Goal: Find contact information: Find contact information

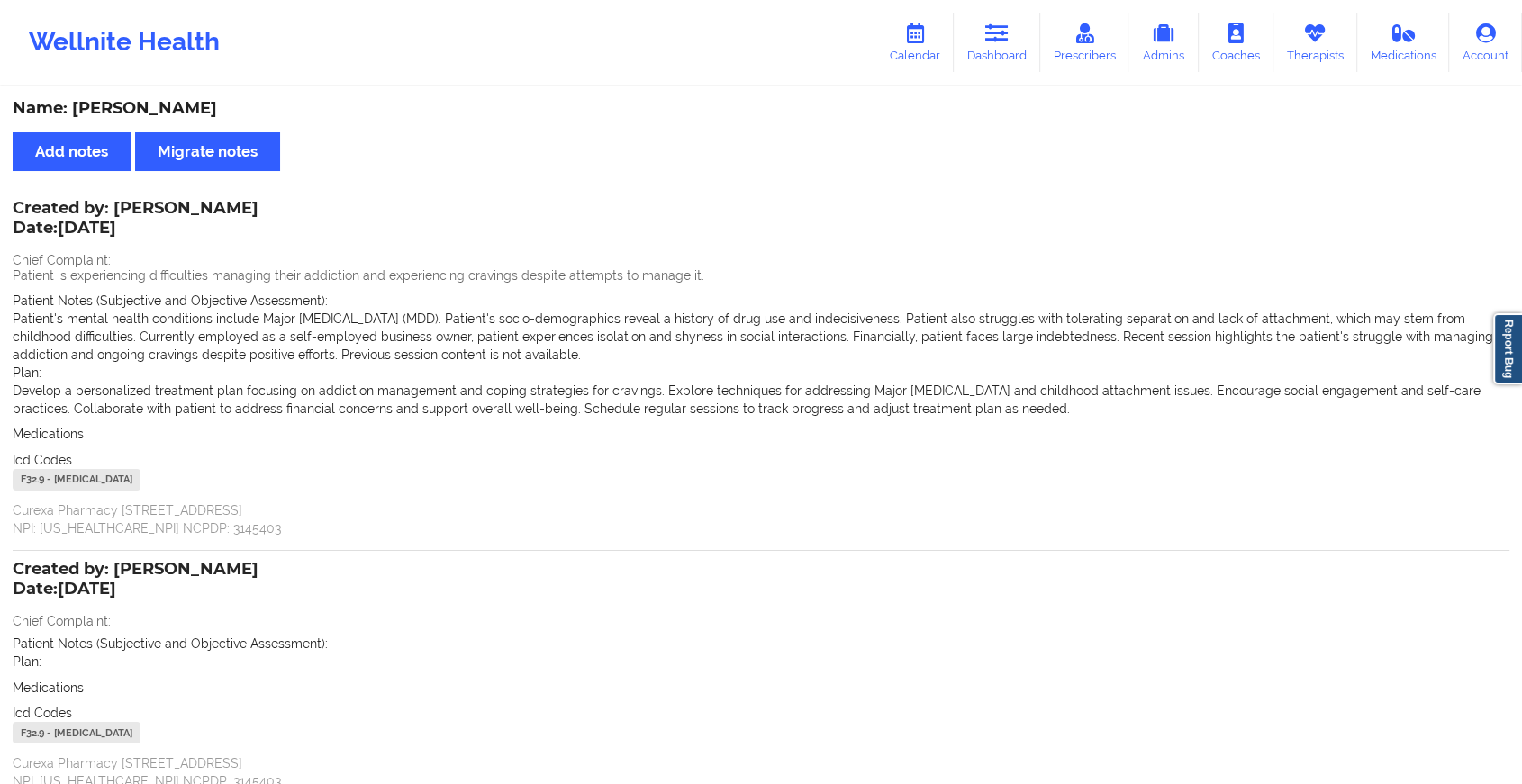
click at [988, 58] on link "Dashboard" at bounding box center [998, 42] width 87 height 60
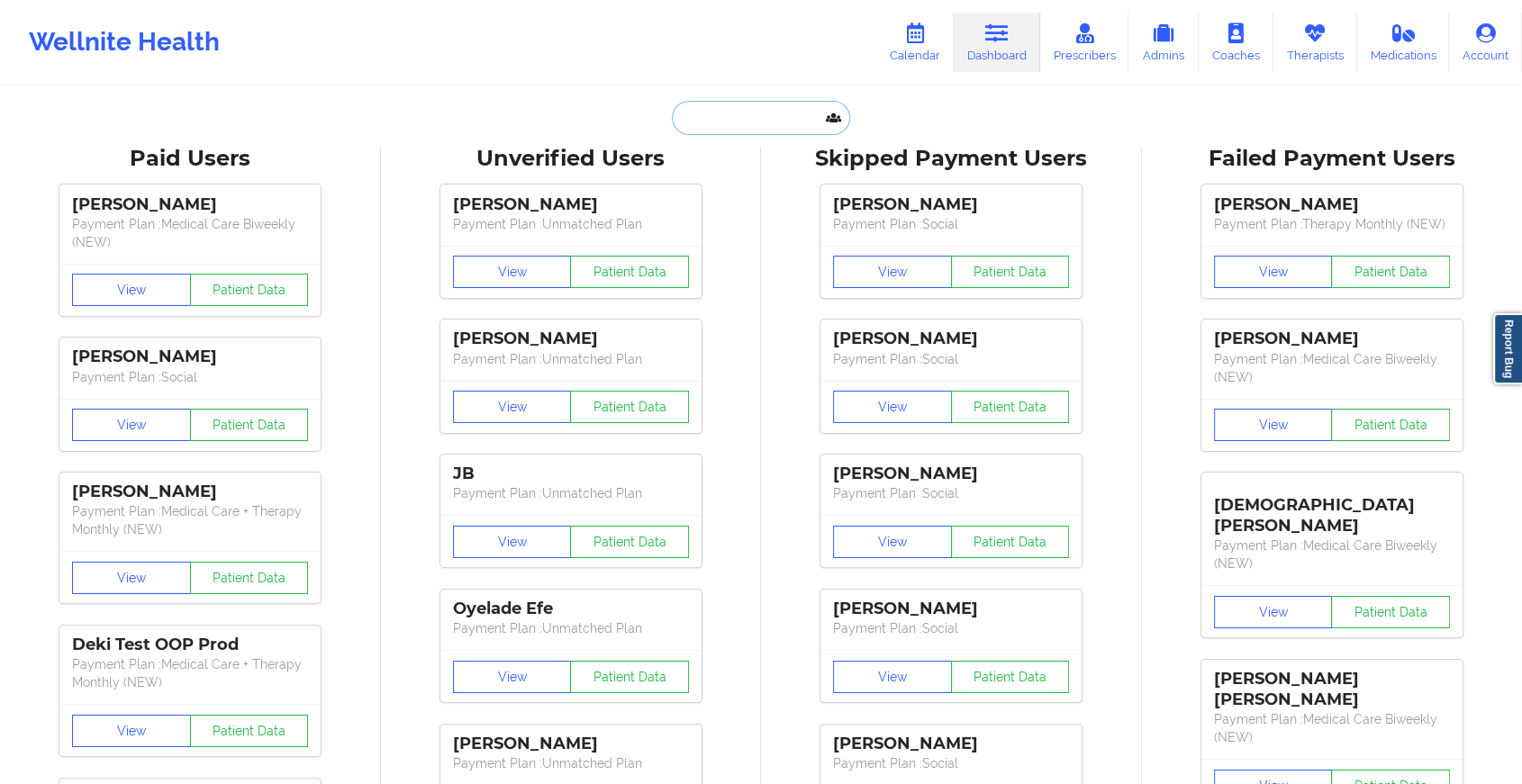
click at [761, 115] on input "text" at bounding box center [761, 118] width 179 height 34
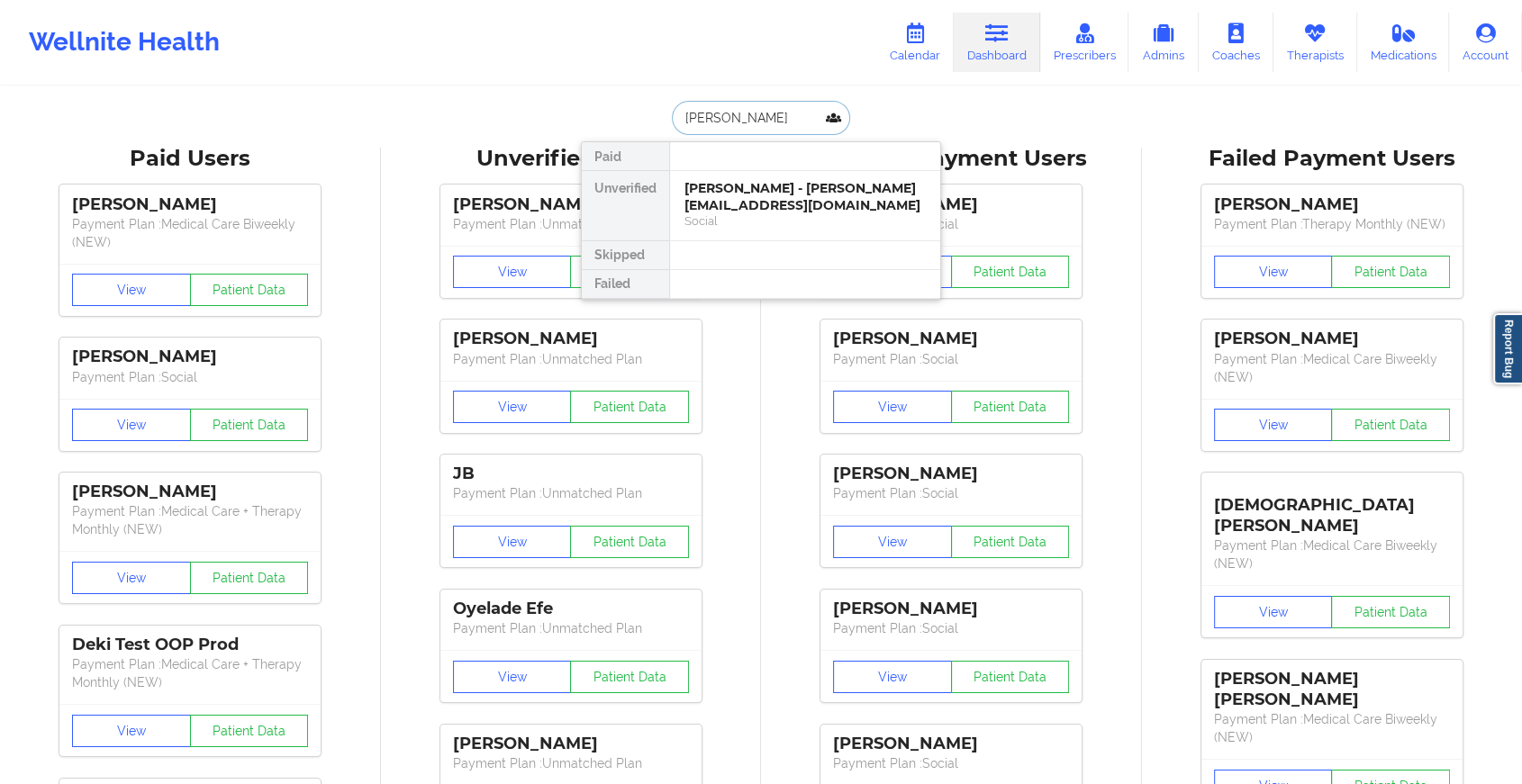
type input "[PERSON_NAME] n"
click at [778, 198] on div "[PERSON_NAME] - [EMAIL_ADDRESS][DOMAIN_NAME]" at bounding box center [804, 196] width 241 height 33
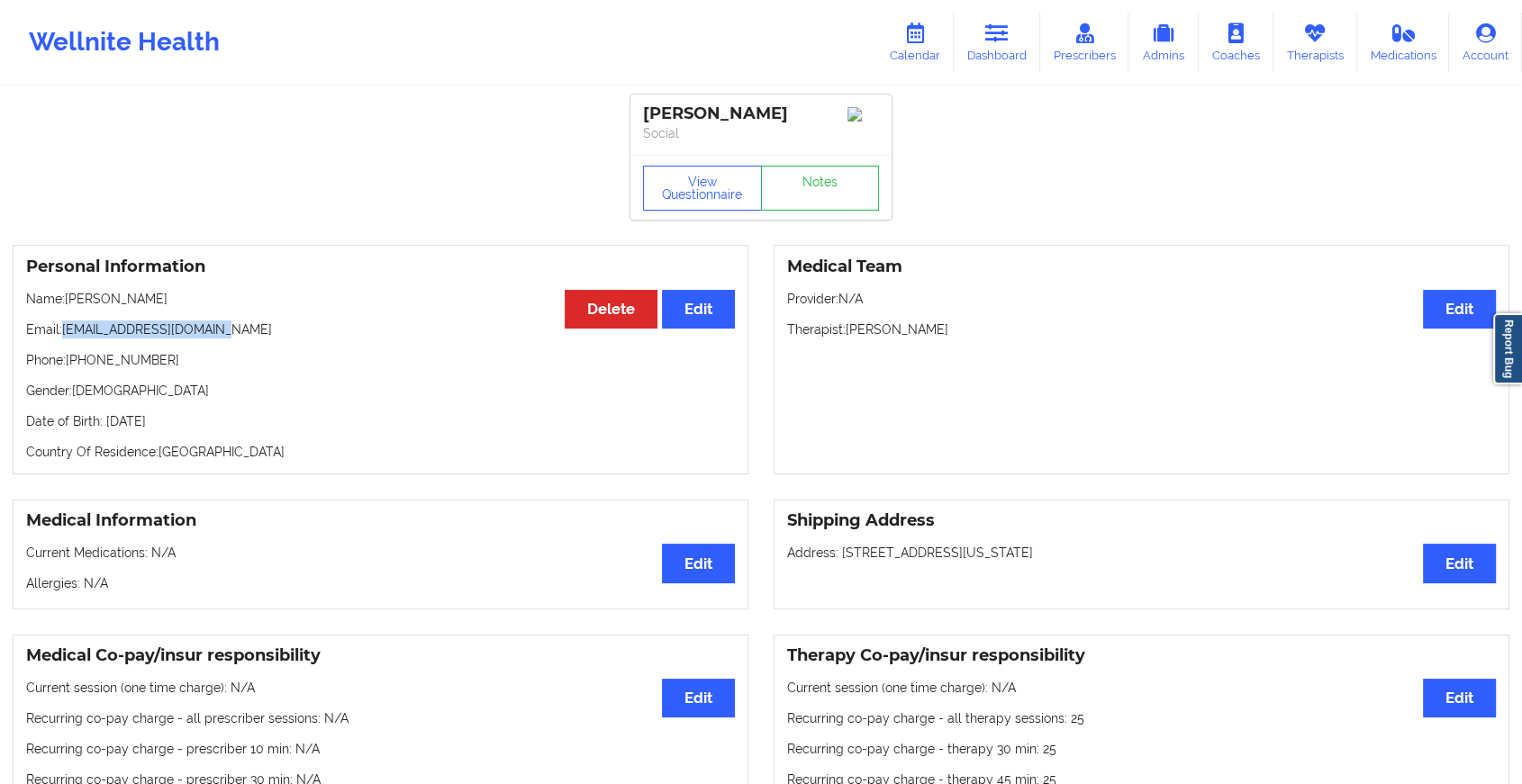
drag, startPoint x: 66, startPoint y: 333, endPoint x: 273, endPoint y: 332, distance: 207.0
click at [273, 332] on p "Email: [EMAIL_ADDRESS][DOMAIN_NAME]" at bounding box center [381, 329] width 709 height 18
copy p "[EMAIL_ADDRESS][DOMAIN_NAME]"
click at [1313, 37] on icon at bounding box center [1314, 33] width 24 height 20
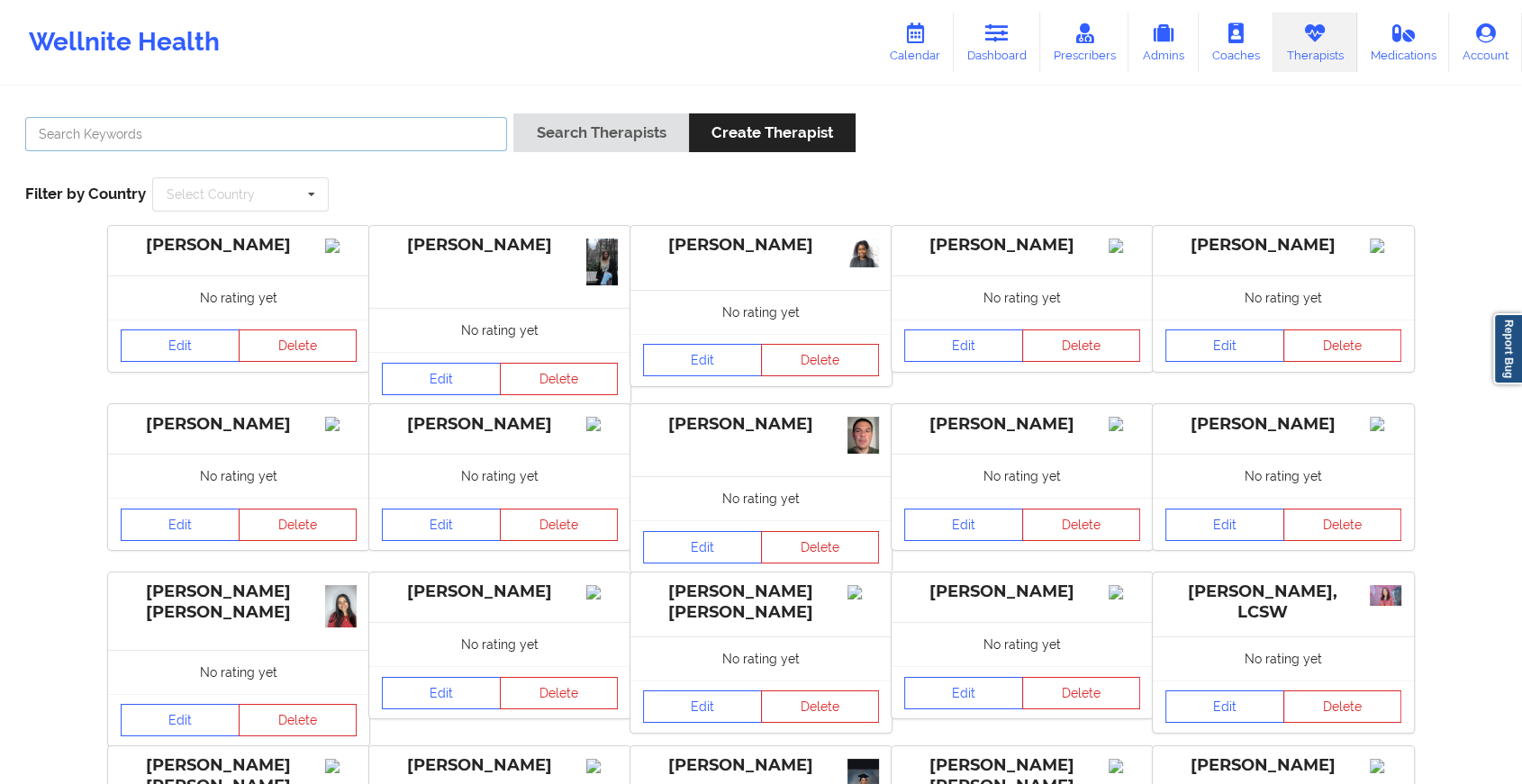
click at [255, 148] on input "text" at bounding box center [266, 134] width 482 height 34
type input "ganime"
click at [513, 113] on button "Search Therapists" at bounding box center [600, 132] width 175 height 39
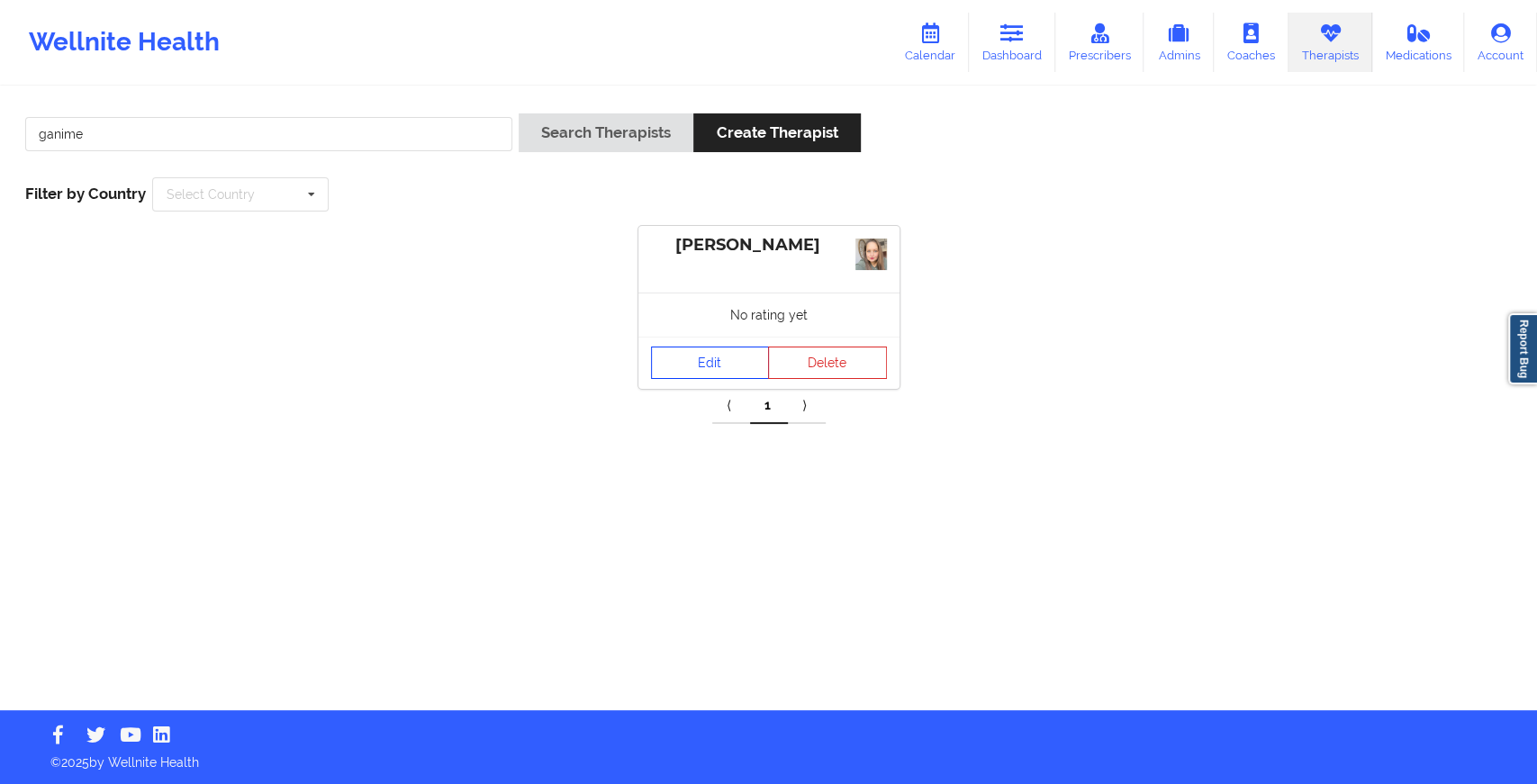
click at [727, 357] on link "Edit" at bounding box center [710, 363] width 119 height 32
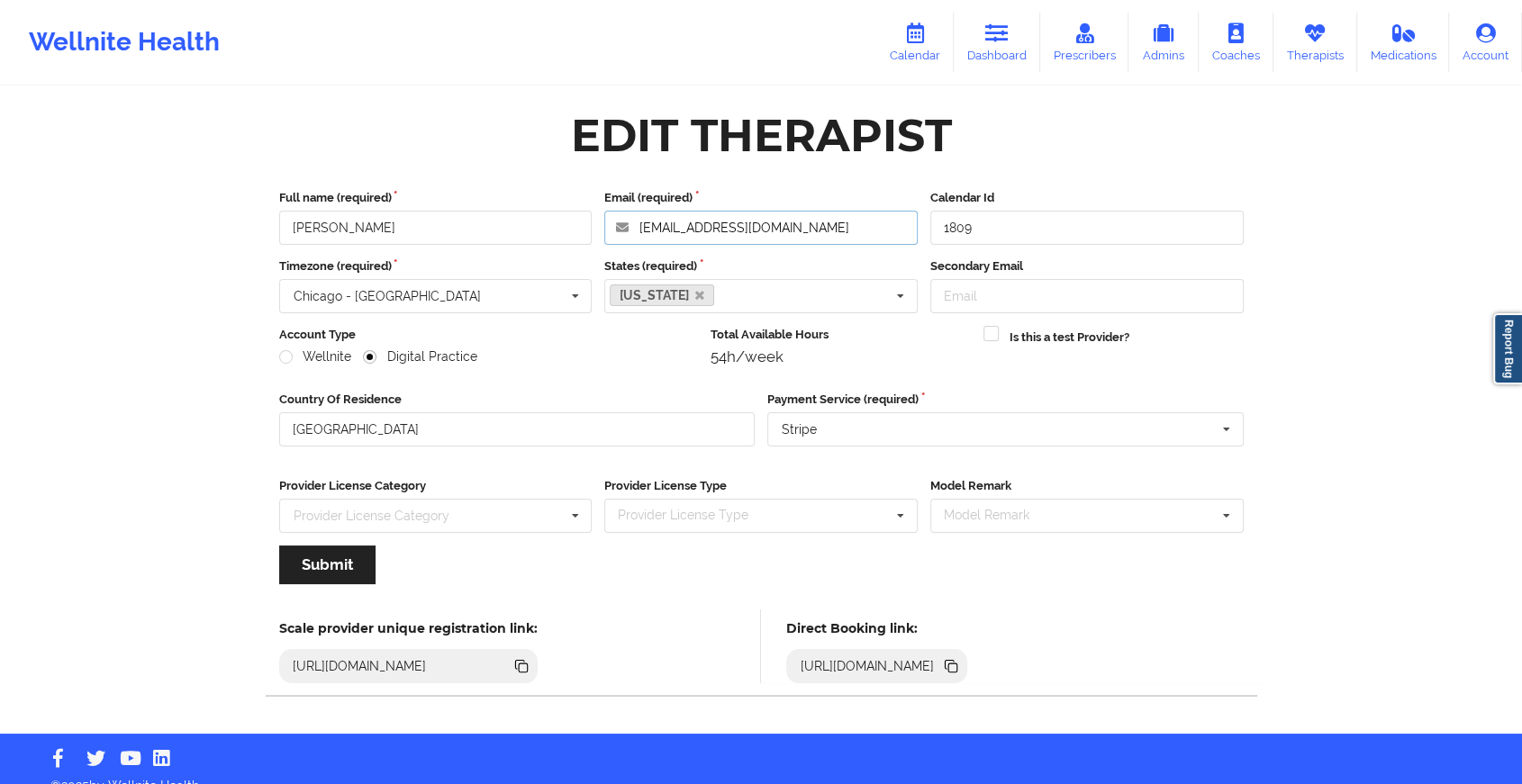
drag, startPoint x: 797, startPoint y: 230, endPoint x: 438, endPoint y: 254, distance: 359.8
click at [438, 254] on div "Full name (required) [PERSON_NAME] Email (required) [EMAIL_ADDRESS][DOMAIN_NAME…" at bounding box center [761, 393] width 990 height 434
click at [969, 52] on link "Dashboard" at bounding box center [998, 42] width 87 height 60
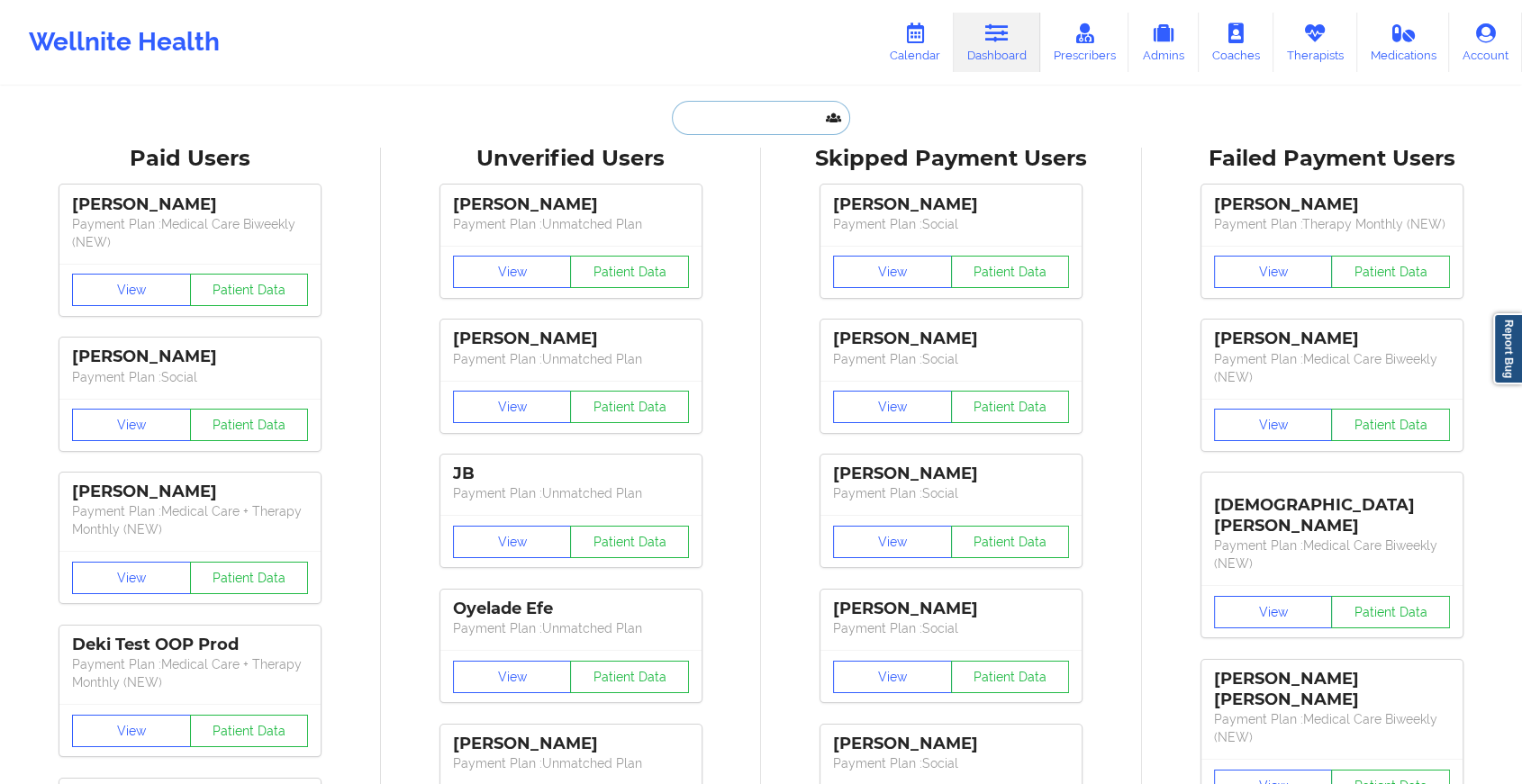
click at [703, 106] on input "text" at bounding box center [761, 118] width 179 height 34
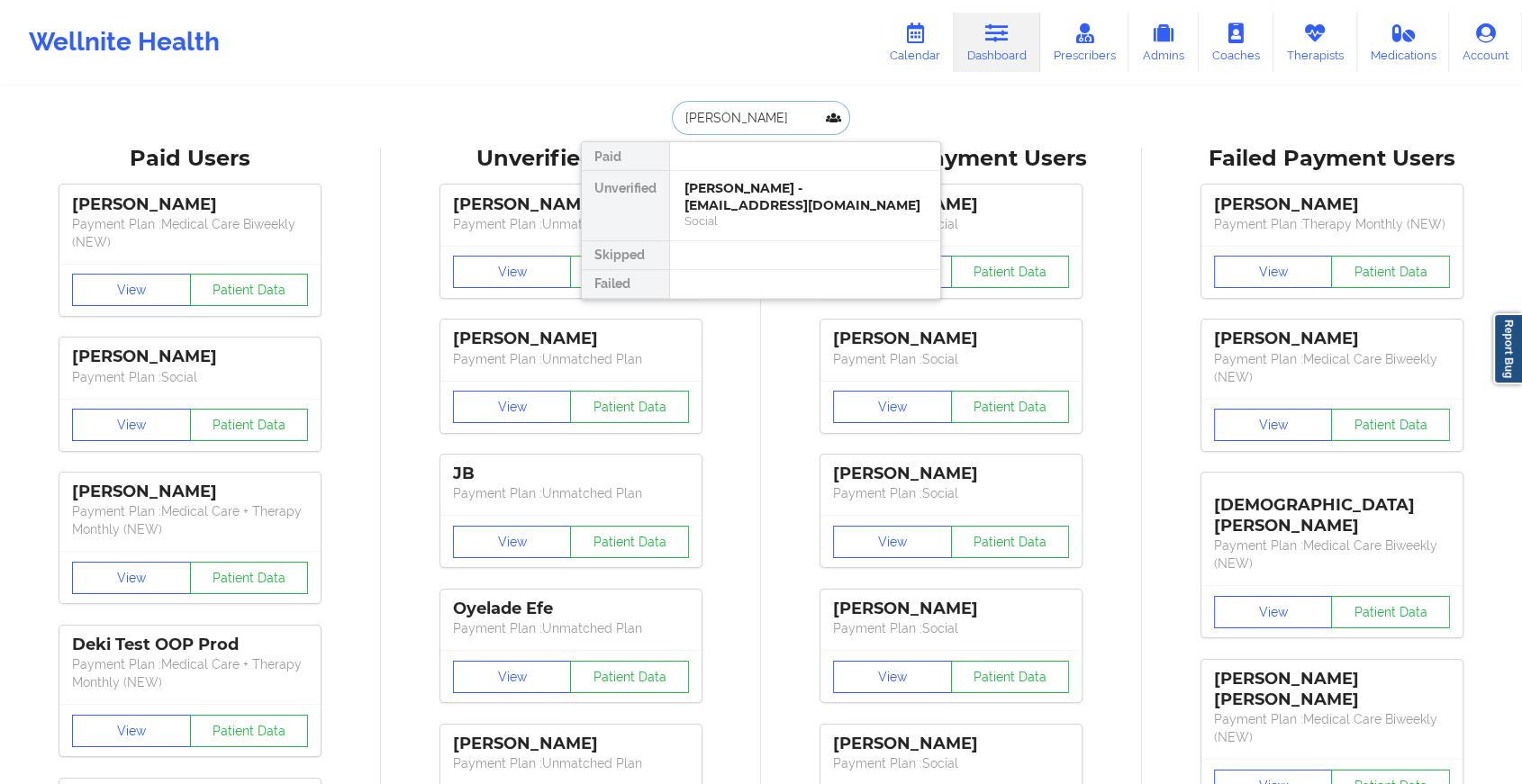
type input "[PERSON_NAME]"
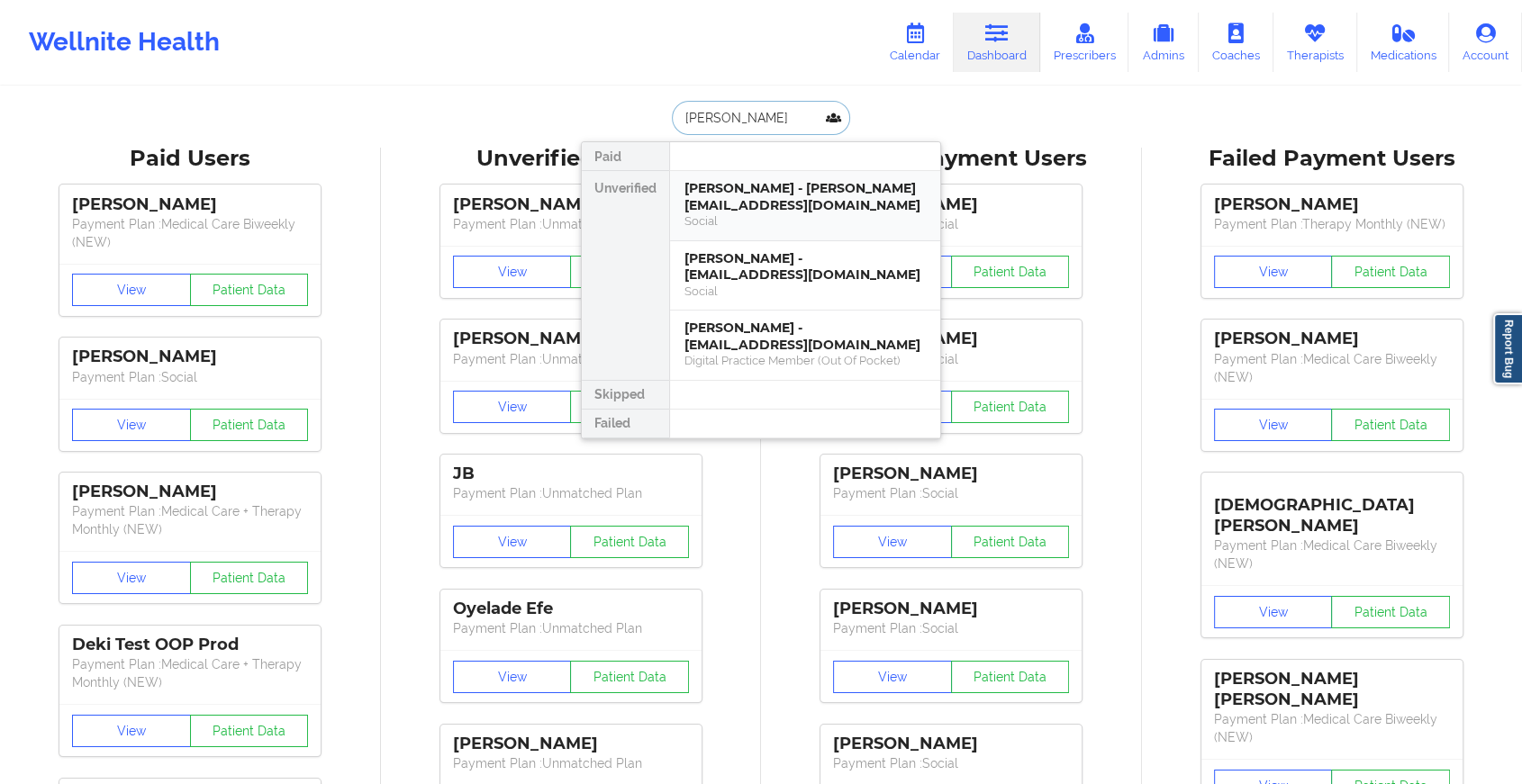
click at [799, 196] on div "[PERSON_NAME] - [PERSON_NAME][EMAIL_ADDRESS][DOMAIN_NAME]" at bounding box center [804, 196] width 241 height 33
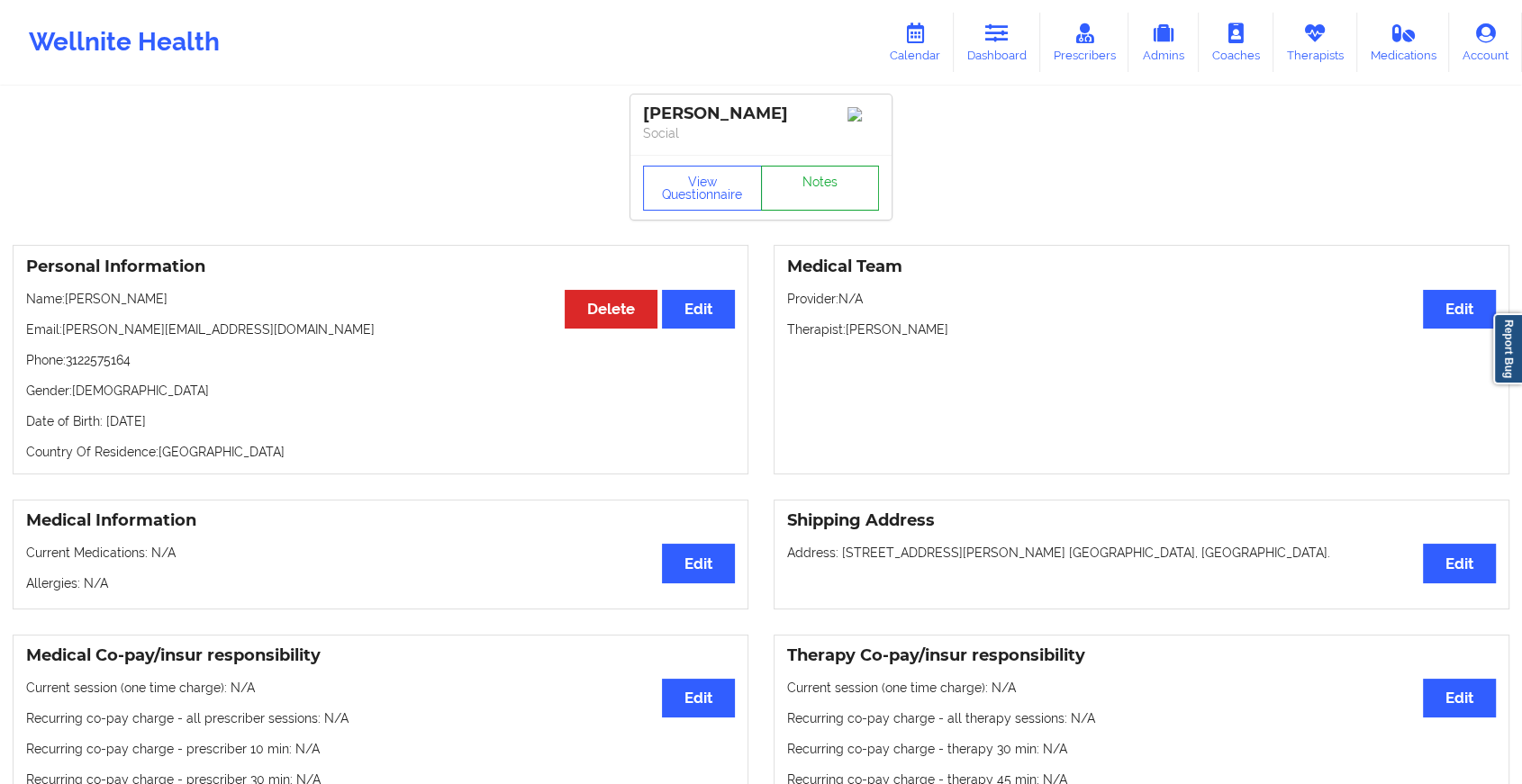
click at [837, 186] on link "Notes" at bounding box center [821, 188] width 119 height 45
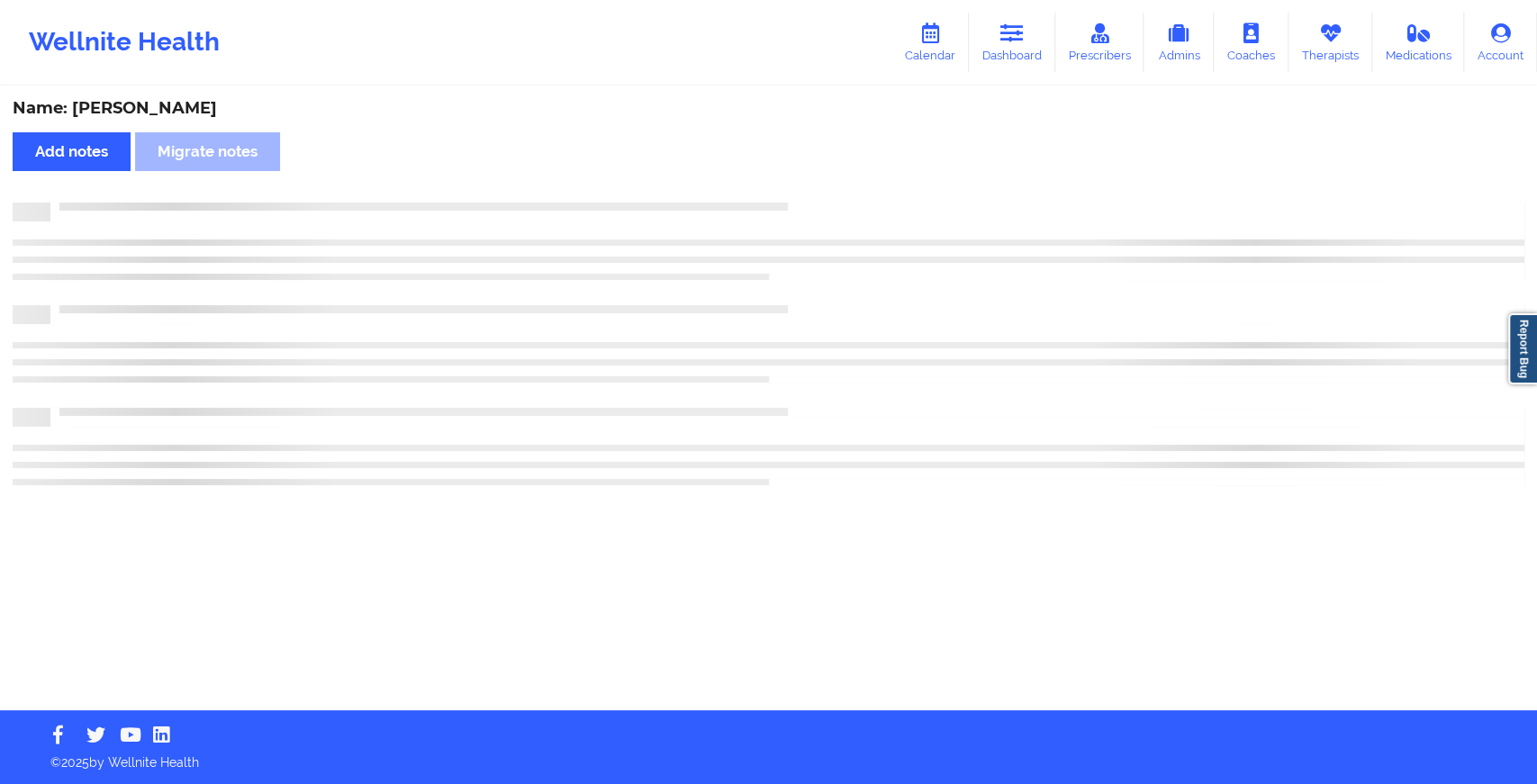
click at [949, 256] on div "Name: [PERSON_NAME] Add notes Migrate notes" at bounding box center [768, 399] width 1537 height 622
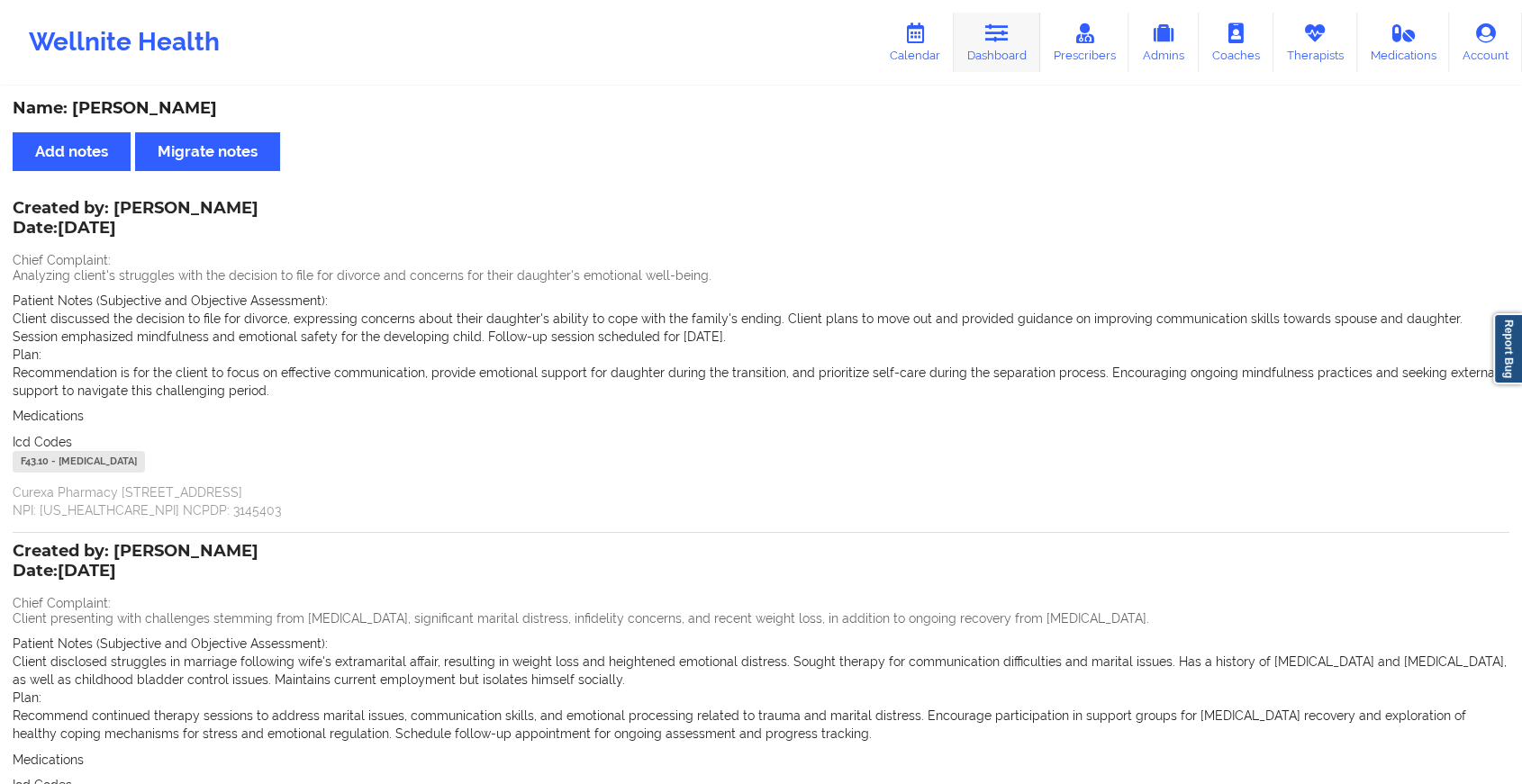
click at [1012, 29] on link "Dashboard" at bounding box center [998, 42] width 87 height 60
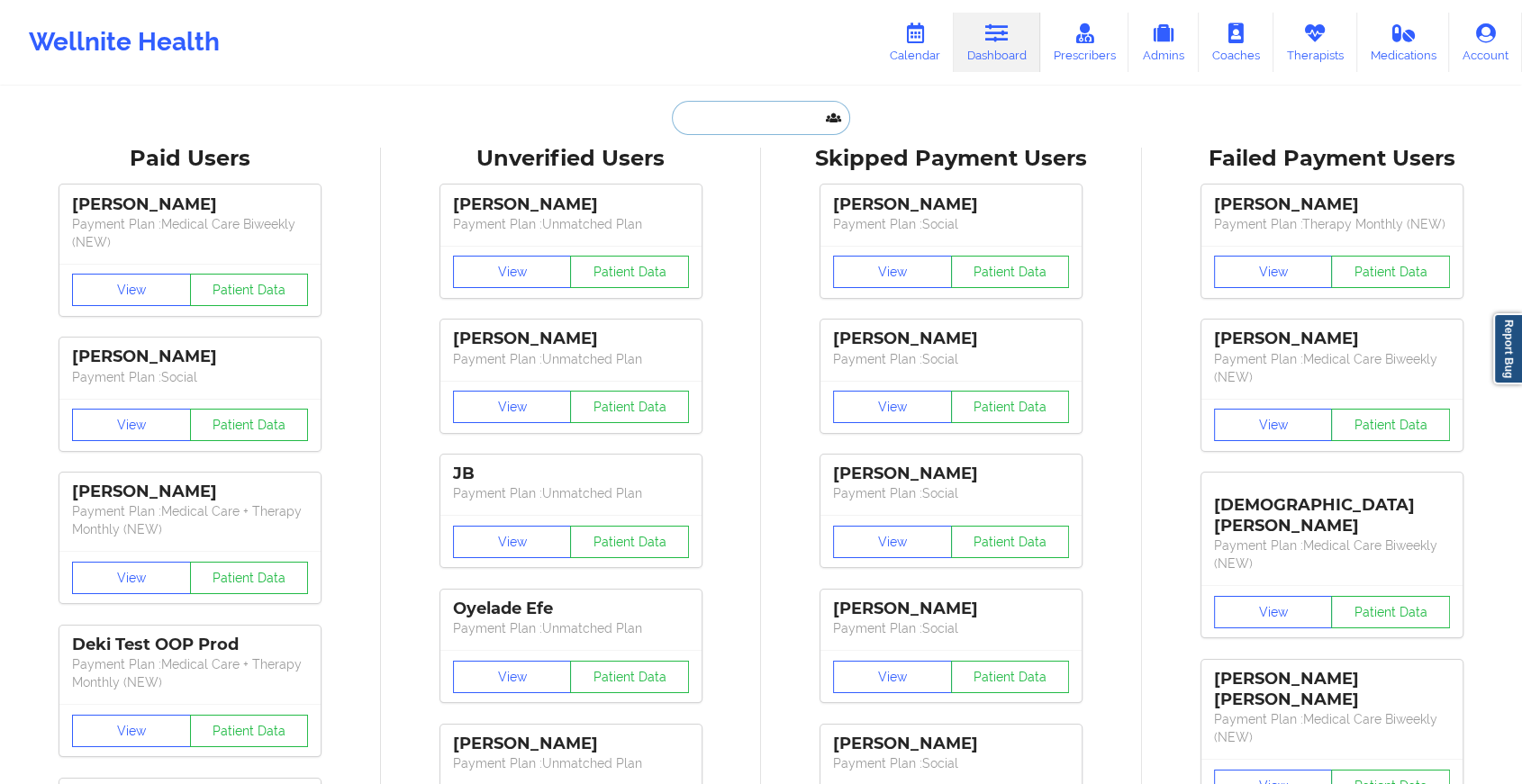
click at [780, 110] on input "text" at bounding box center [761, 118] width 179 height 34
type input "p"
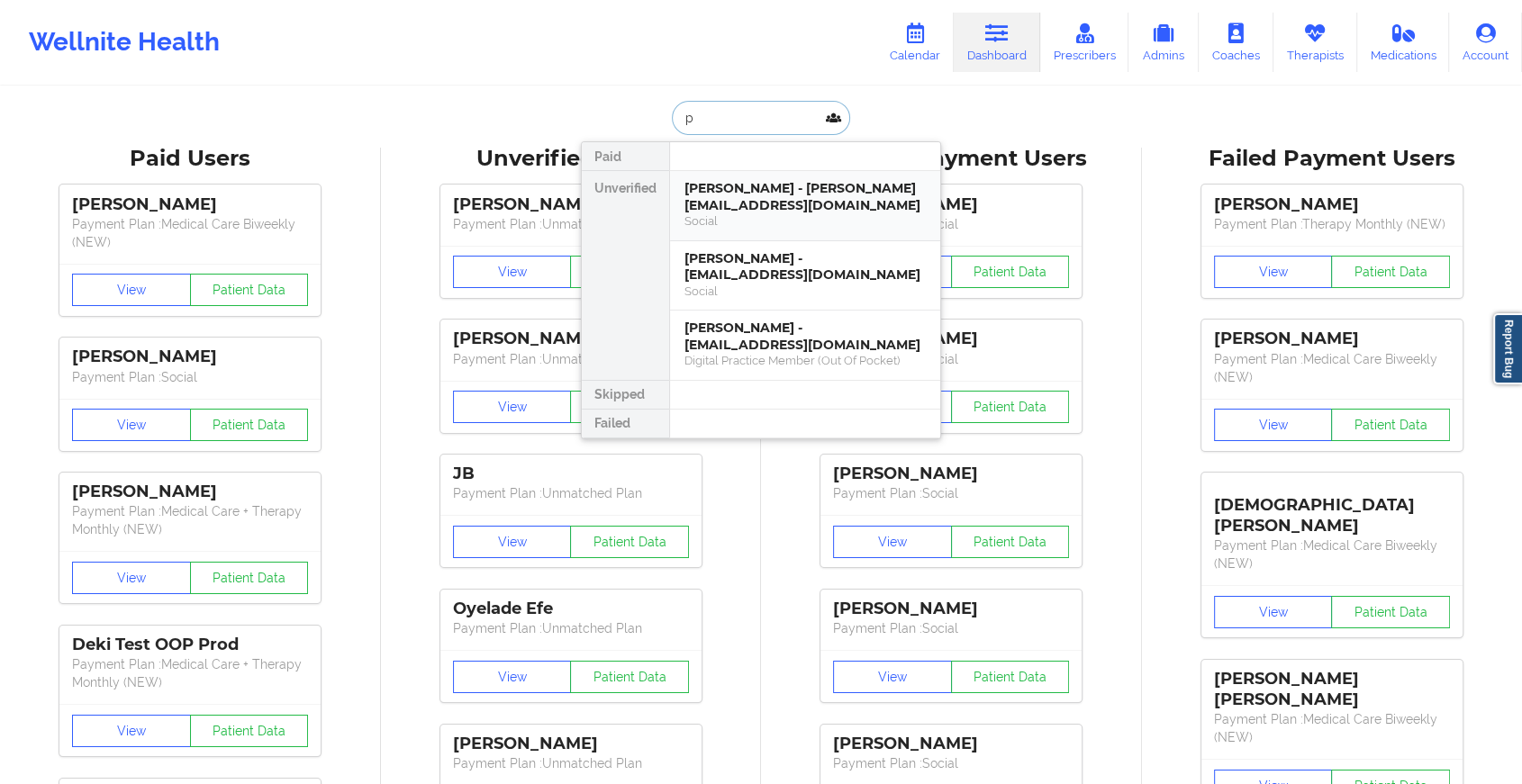
click at [770, 202] on div "[PERSON_NAME] - [PERSON_NAME][EMAIL_ADDRESS][DOMAIN_NAME]" at bounding box center [804, 196] width 241 height 33
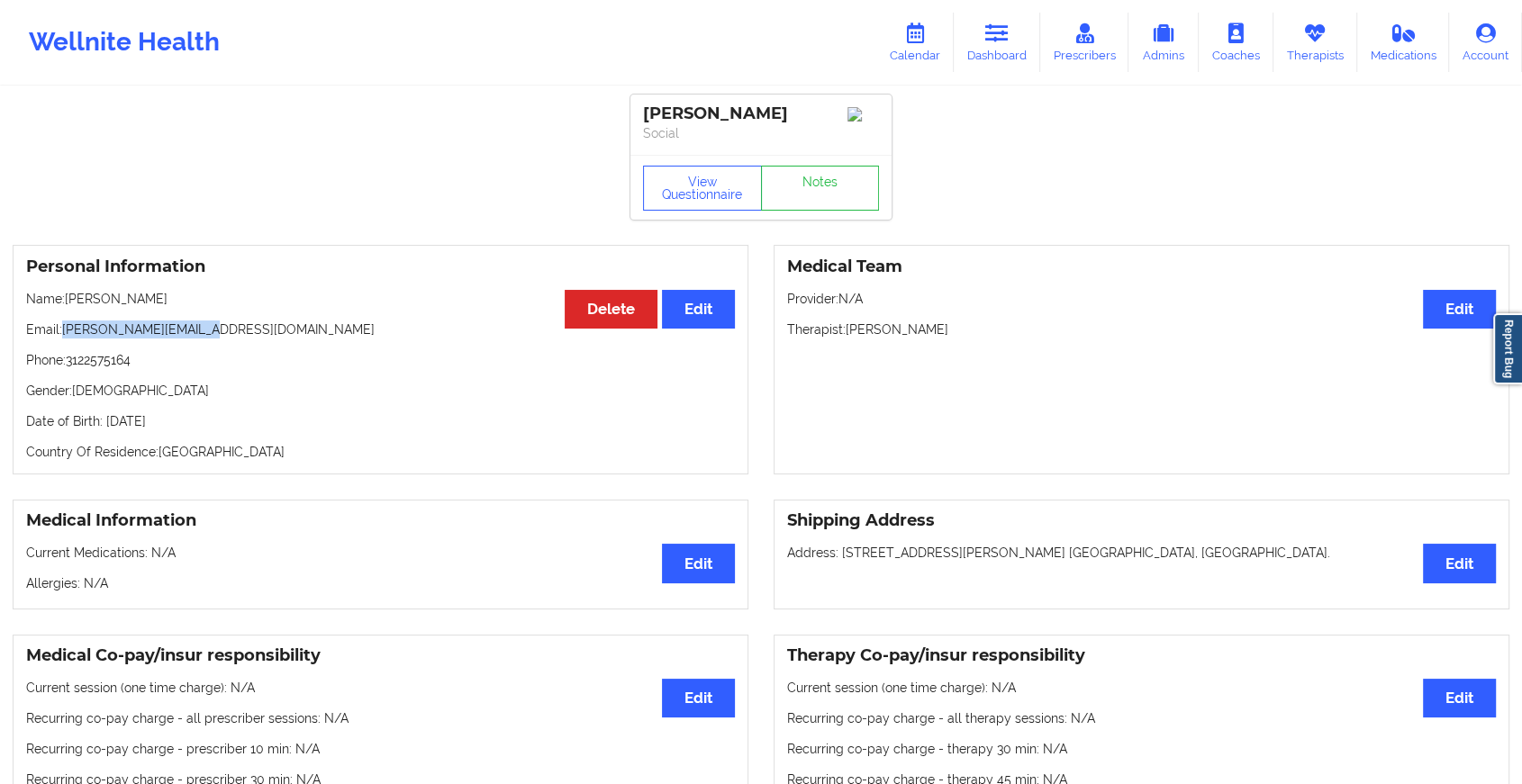
drag, startPoint x: 64, startPoint y: 336, endPoint x: 222, endPoint y: 338, distance: 158.0
click at [222, 338] on p "Email: [PERSON_NAME][EMAIL_ADDRESS][DOMAIN_NAME]" at bounding box center [381, 329] width 709 height 18
copy p "[PERSON_NAME][EMAIL_ADDRESS][DOMAIN_NAME]"
